Goal: Task Accomplishment & Management: Use online tool/utility

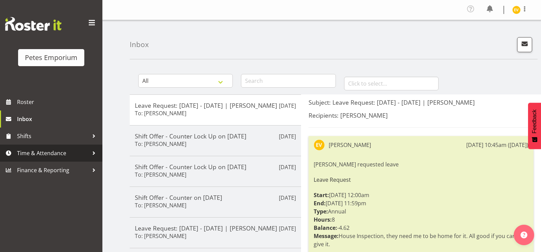
click at [84, 158] on span "Time & Attendance" at bounding box center [53, 153] width 72 height 10
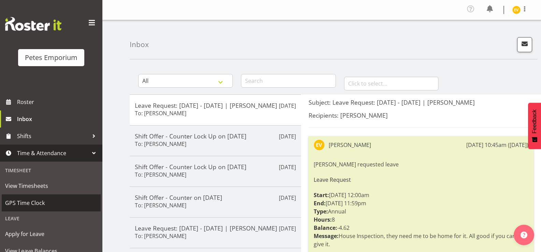
click at [59, 205] on span "GPS Time Clock" at bounding box center [51, 203] width 92 height 10
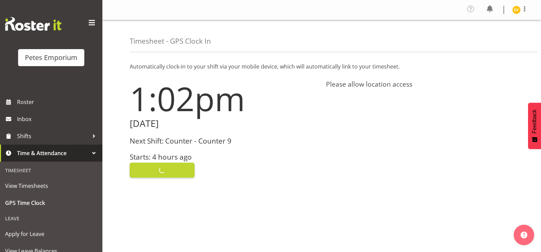
click at [175, 170] on div "Clock In" at bounding box center [224, 169] width 188 height 16
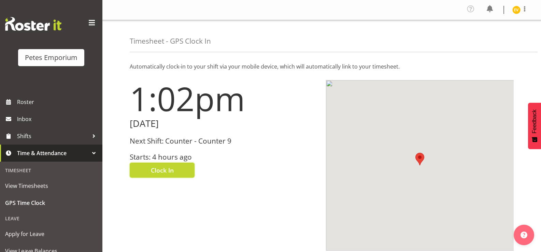
click at [175, 170] on button "Clock In" at bounding box center [162, 170] width 65 height 15
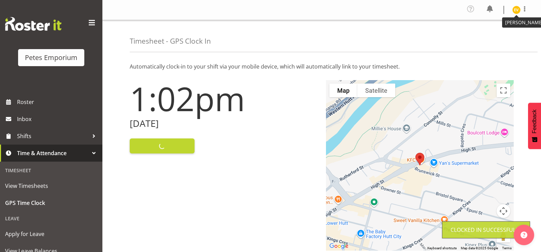
click at [517, 10] on img at bounding box center [516, 10] width 8 height 8
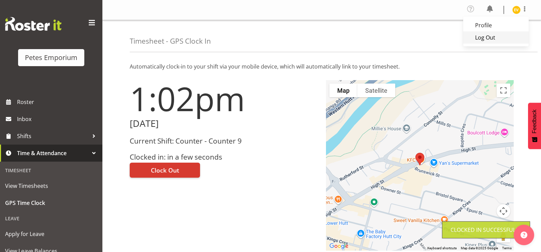
click at [501, 38] on link "Log Out" at bounding box center [496, 37] width 66 height 12
